Goal: Information Seeking & Learning: Compare options

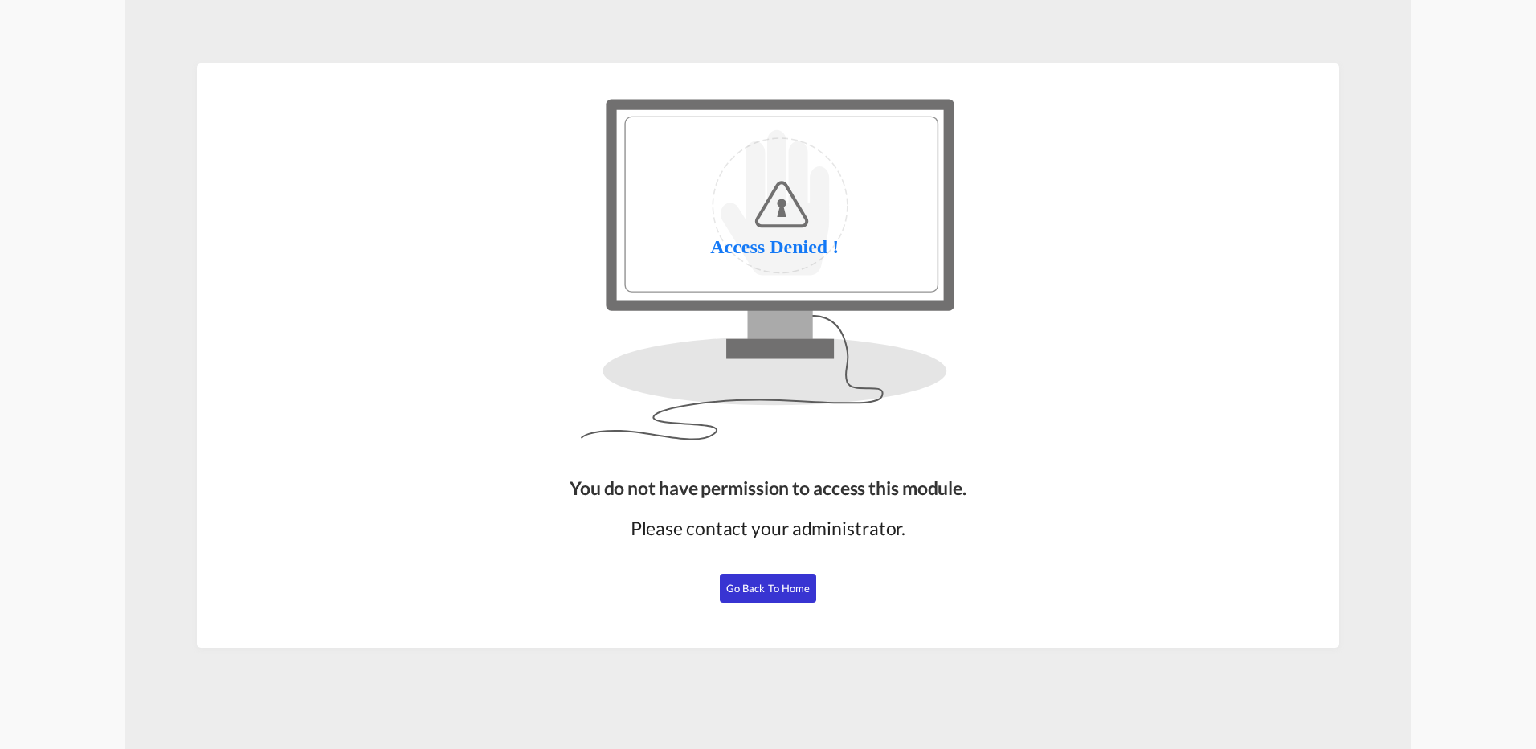
click at [789, 582] on span "Go Back to Home" at bounding box center [768, 588] width 84 height 13
